Goal: Obtain resource: Obtain resource

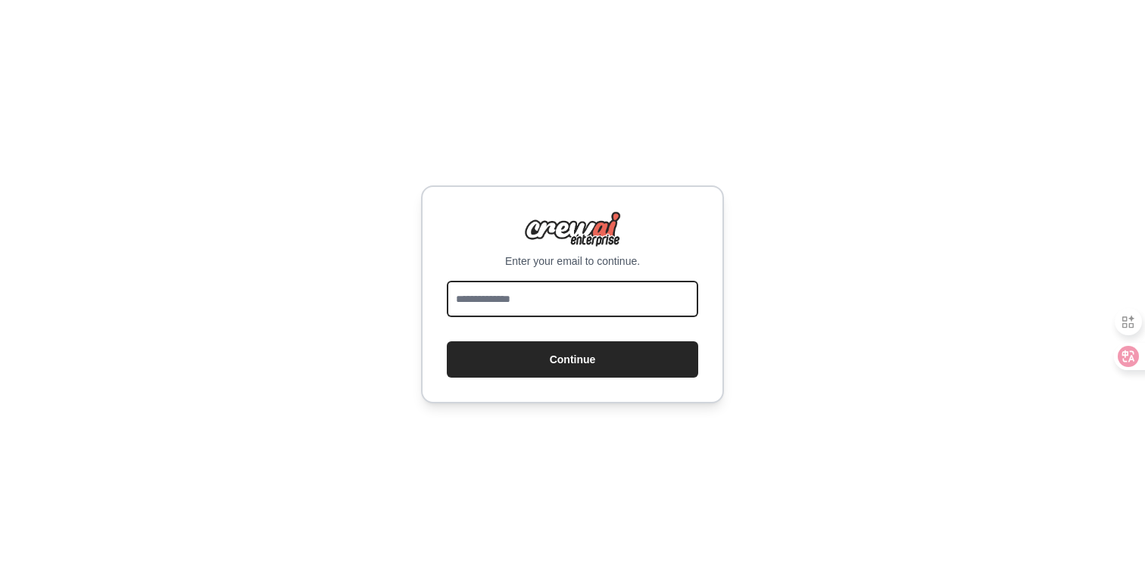
click at [549, 301] on input "email" at bounding box center [572, 299] width 251 height 36
type input "**********"
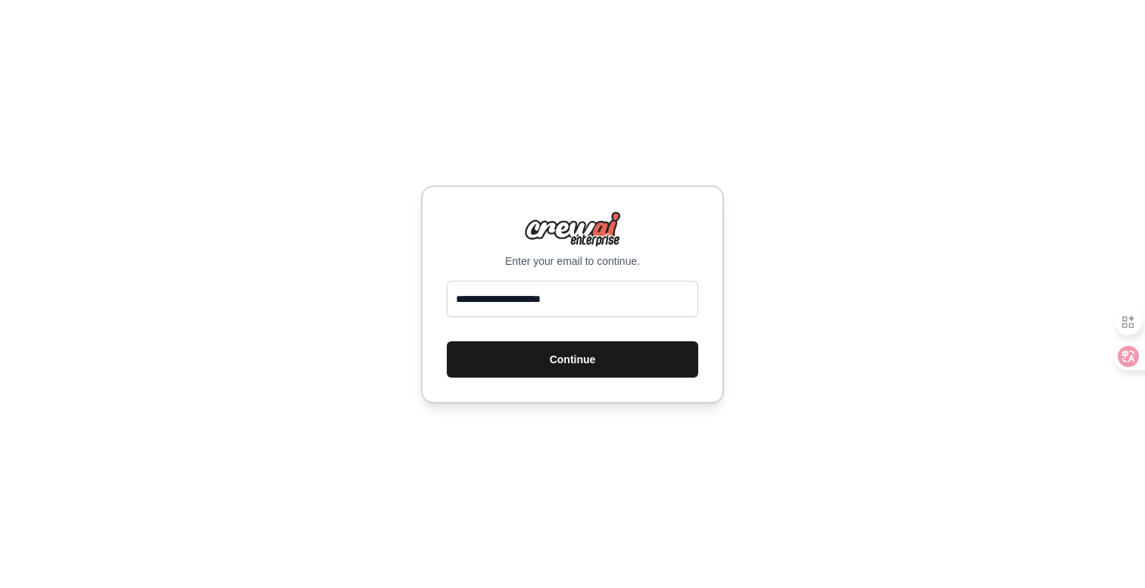
click at [540, 345] on button "Continue" at bounding box center [572, 359] width 251 height 36
click at [547, 360] on button "Continue" at bounding box center [572, 359] width 251 height 36
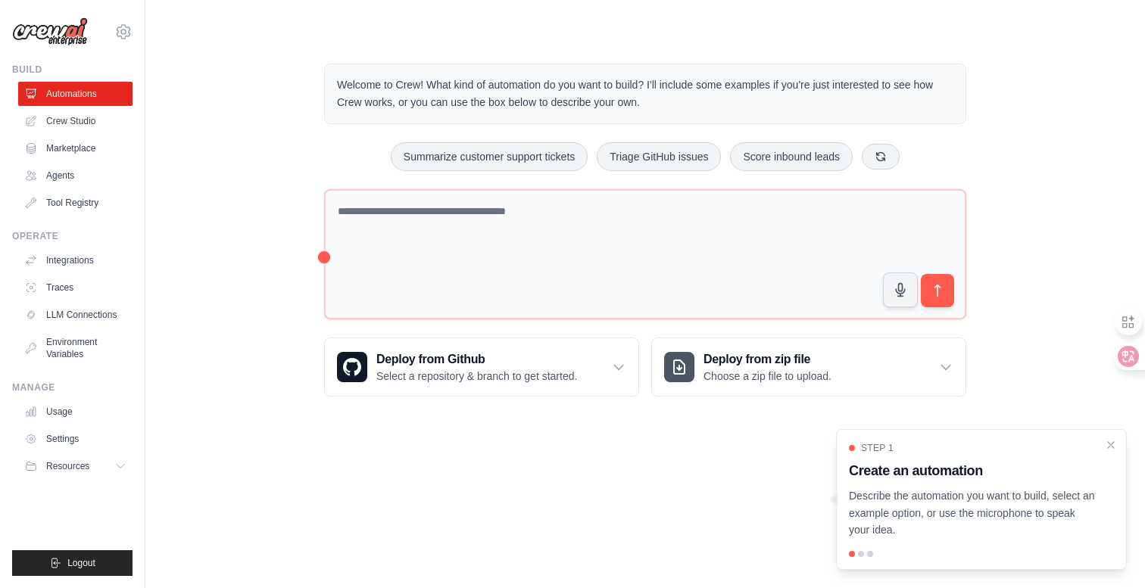
click at [79, 129] on link "Crew Studio" at bounding box center [75, 121] width 114 height 24
click at [76, 151] on link "Marketplace" at bounding box center [77, 148] width 114 height 24
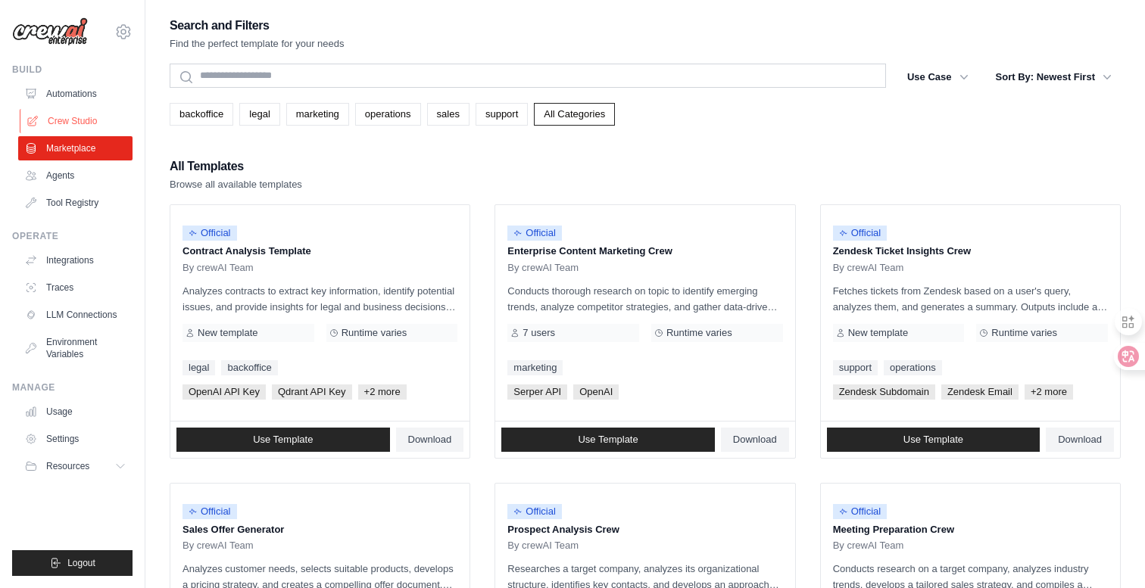
click at [54, 126] on link "Crew Studio" at bounding box center [77, 121] width 114 height 24
click at [78, 100] on link "Automations" at bounding box center [77, 94] width 114 height 24
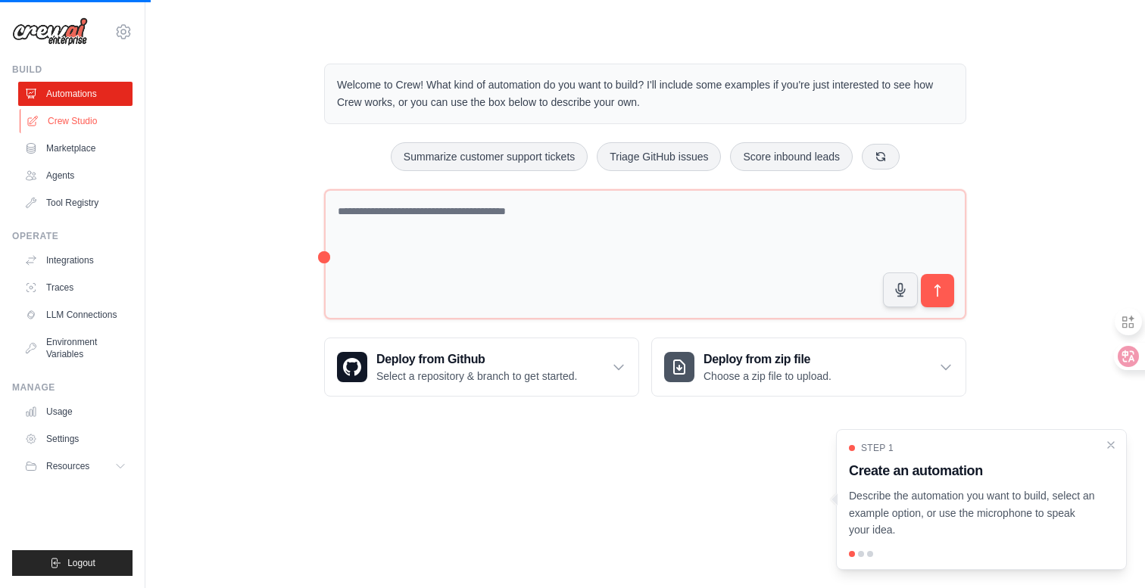
click at [72, 123] on link "Crew Studio" at bounding box center [77, 121] width 114 height 24
click at [64, 153] on link "Marketplace" at bounding box center [77, 148] width 114 height 24
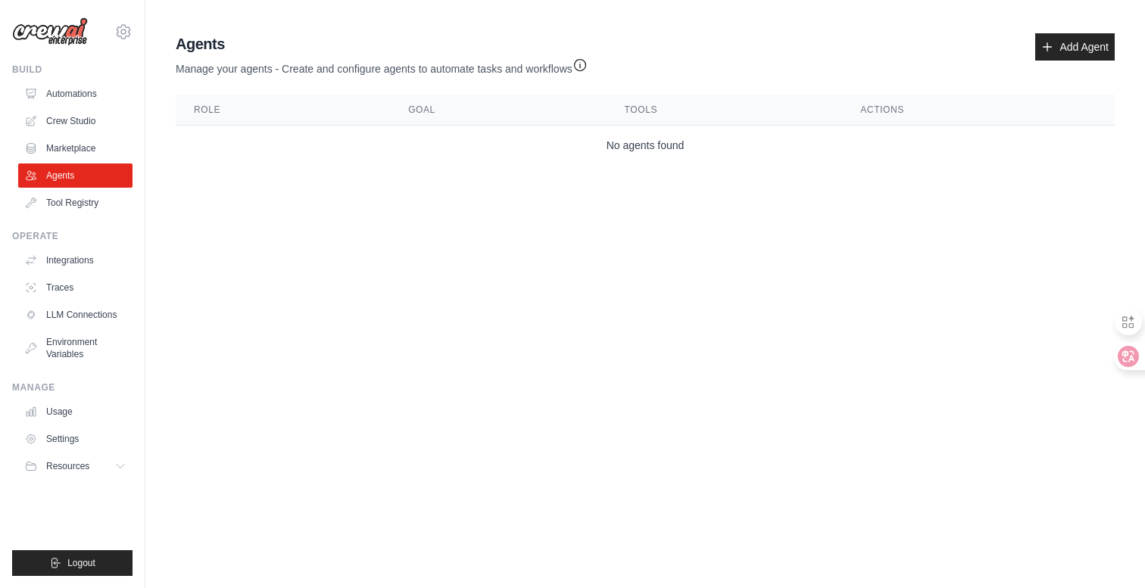
click at [89, 180] on link "Agents" at bounding box center [75, 176] width 114 height 24
click at [79, 142] on link "Marketplace" at bounding box center [77, 148] width 114 height 24
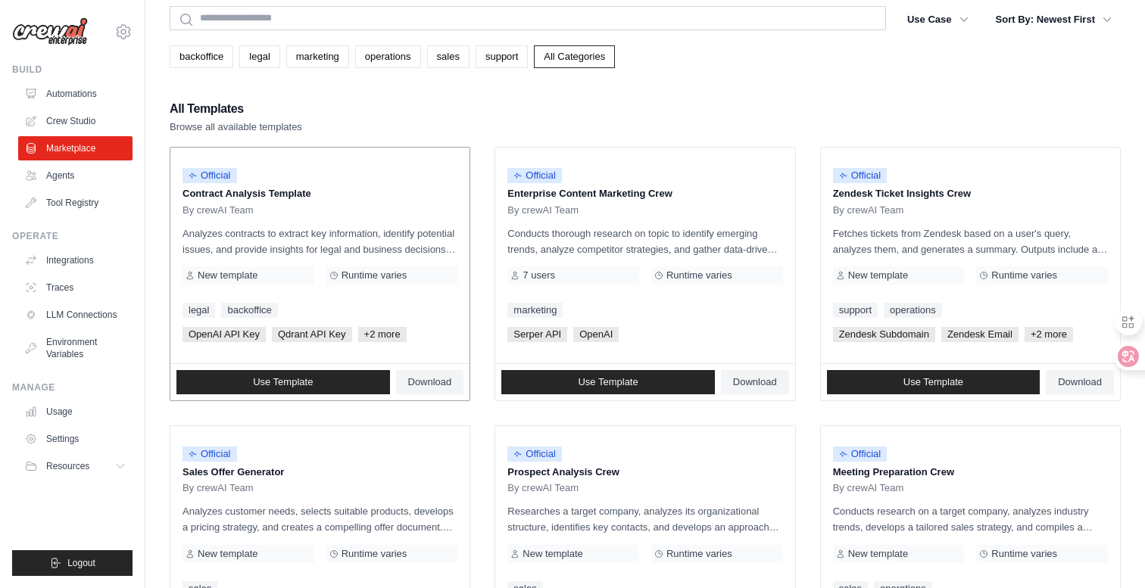
scroll to position [58, 0]
click at [260, 223] on div "Official Contract Analysis Template By crewAI Team Analyzes contracts to extrac…" at bounding box center [319, 255] width 299 height 216
click at [276, 241] on p "Analyzes contracts to extract key information, identify potential issues, and p…" at bounding box center [319, 241] width 275 height 32
click at [420, 384] on span "Download" at bounding box center [430, 381] width 44 height 12
